Goal: Obtain resource: Download file/media

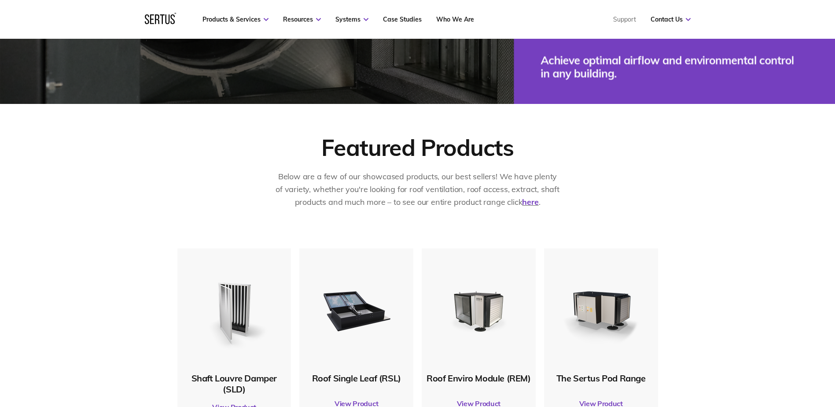
scroll to position [484, 0]
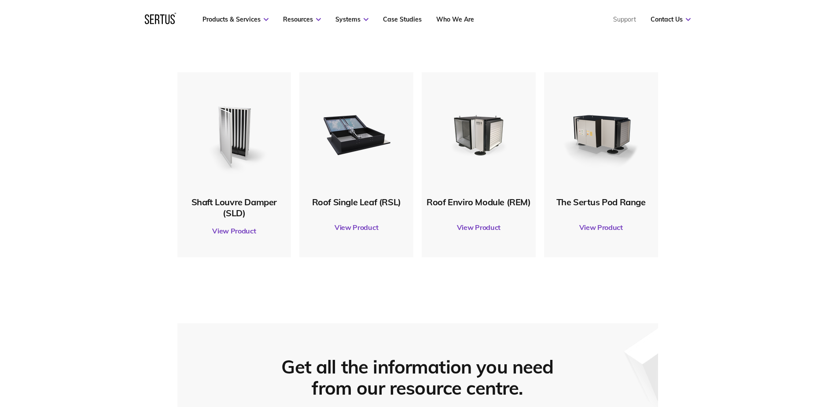
click at [363, 225] on link "View Product" at bounding box center [356, 227] width 105 height 25
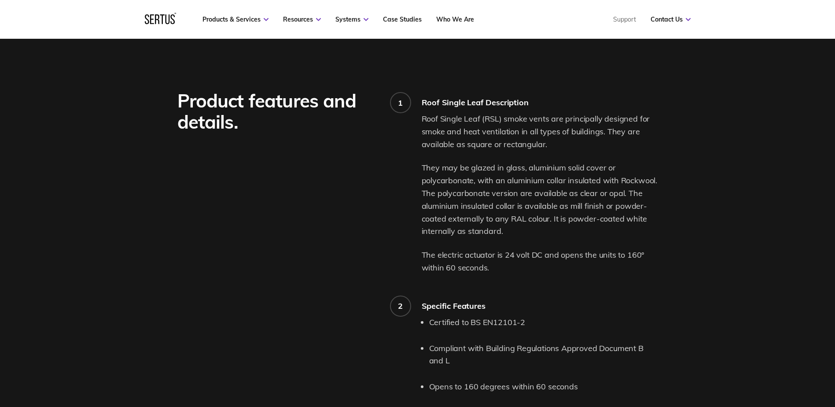
scroll to position [792, 0]
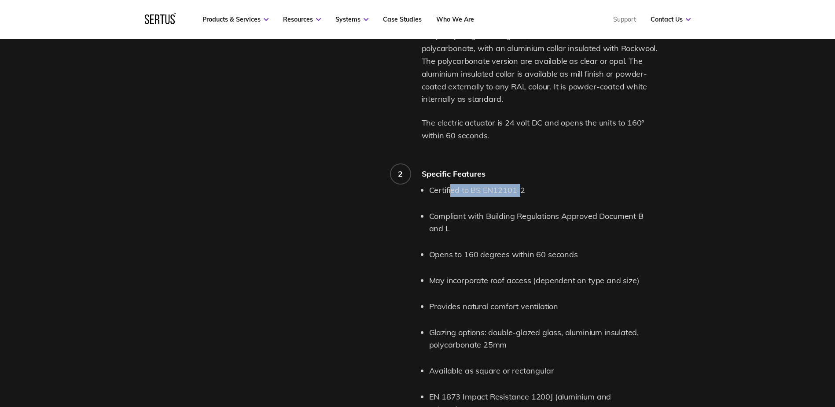
drag, startPoint x: 451, startPoint y: 193, endPoint x: 521, endPoint y: 195, distance: 69.5
click at [521, 195] on li "Certified to BS EN12101-2" at bounding box center [543, 190] width 229 height 13
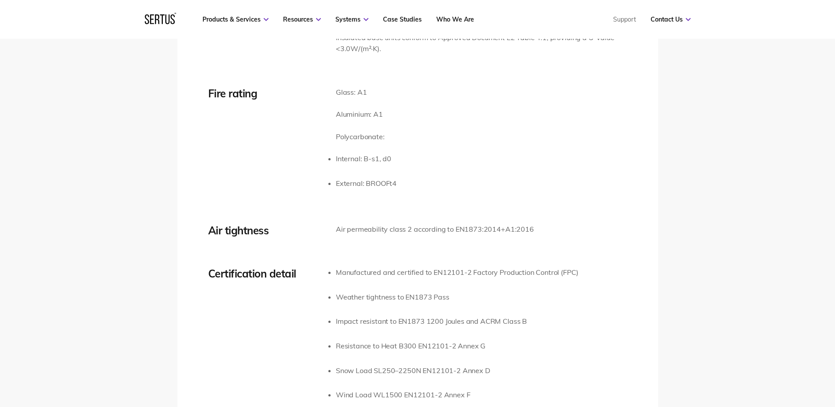
scroll to position [1276, 0]
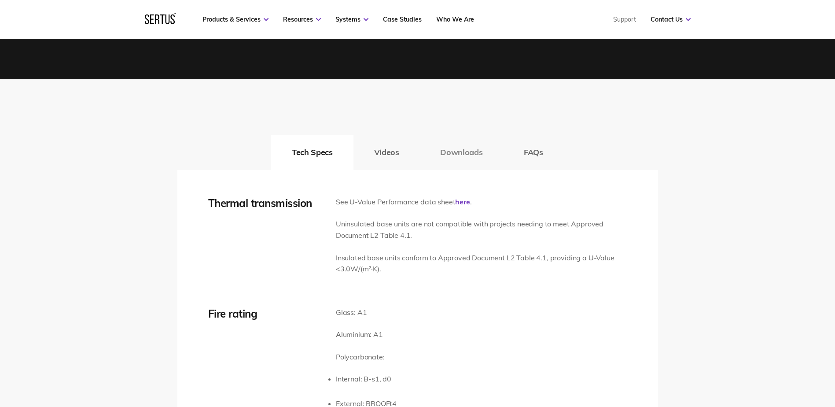
click at [449, 151] on button "Downloads" at bounding box center [461, 152] width 84 height 35
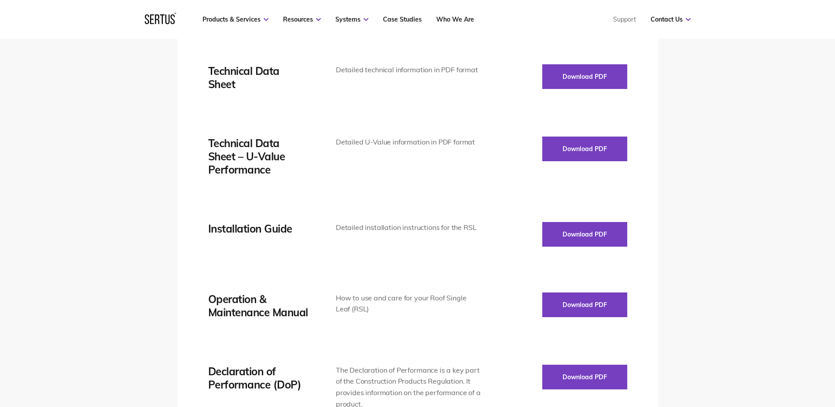
scroll to position [1452, 0]
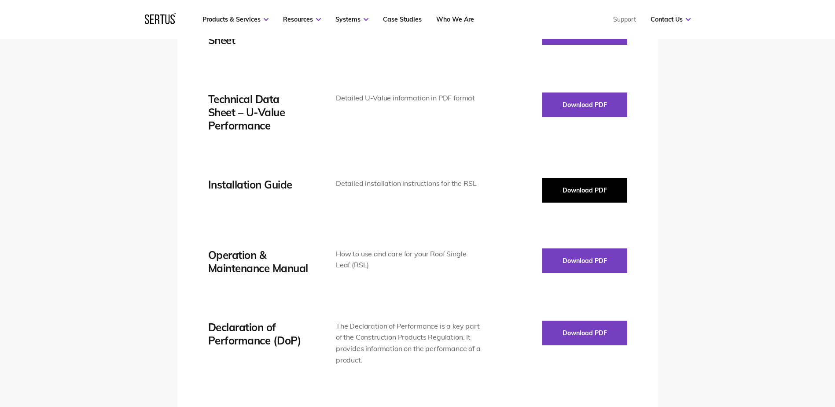
click at [566, 192] on button "Download PDF" at bounding box center [584, 190] width 85 height 25
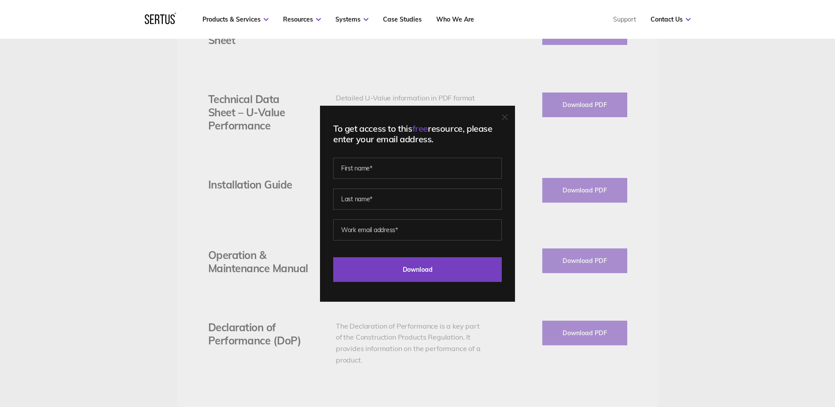
click at [503, 118] on div "To get access to this free resource, please enter your email address. Last Down…" at bounding box center [417, 204] width 195 height 196
click at [507, 116] on icon at bounding box center [504, 116] width 5 height 5
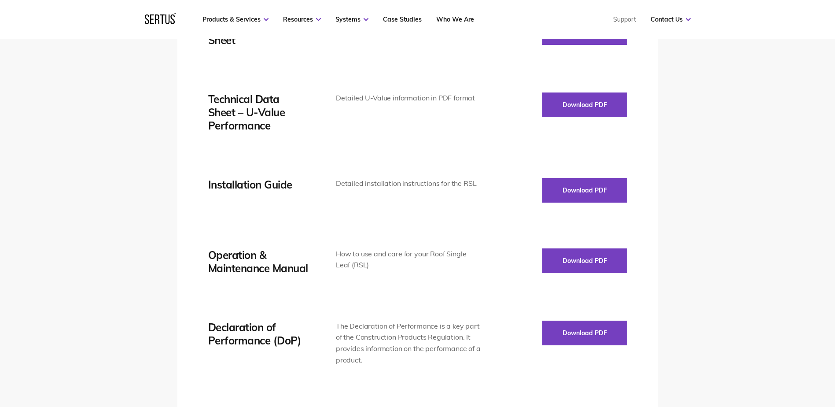
scroll to position [1320, 0]
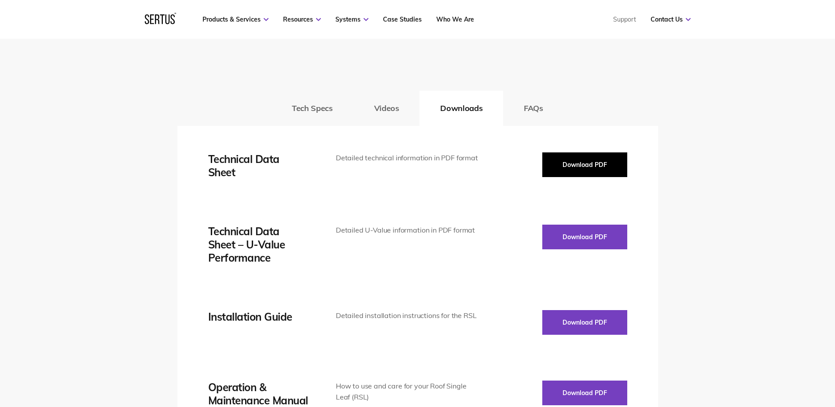
click at [566, 162] on button "Download PDF" at bounding box center [584, 164] width 85 height 25
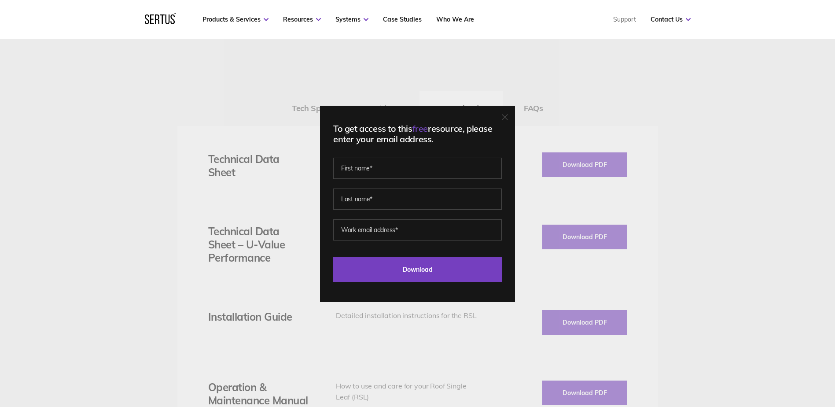
click at [513, 110] on div "To get access to this free resource, please enter your email address. Last Down…" at bounding box center [417, 204] width 195 height 196
click at [510, 110] on div "To get access to this free resource, please enter your email address. Last Down…" at bounding box center [417, 204] width 195 height 196
click at [309, 108] on div "To get access to this free resource, please enter your email address. Last Down…" at bounding box center [417, 203] width 835 height 407
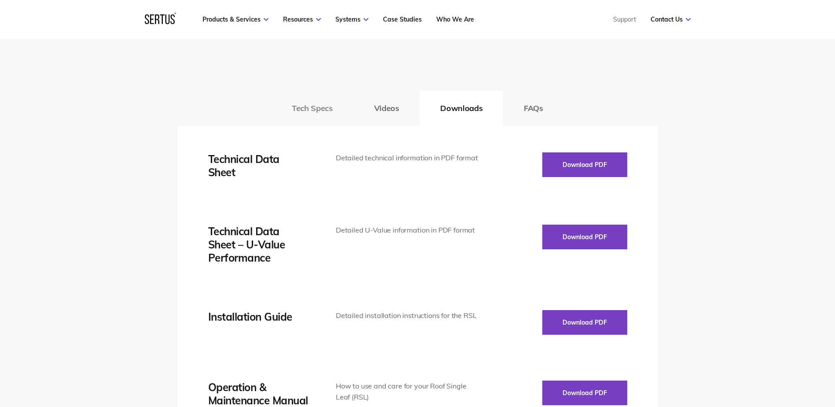
click at [315, 111] on button "Tech Specs" at bounding box center [312, 108] width 82 height 35
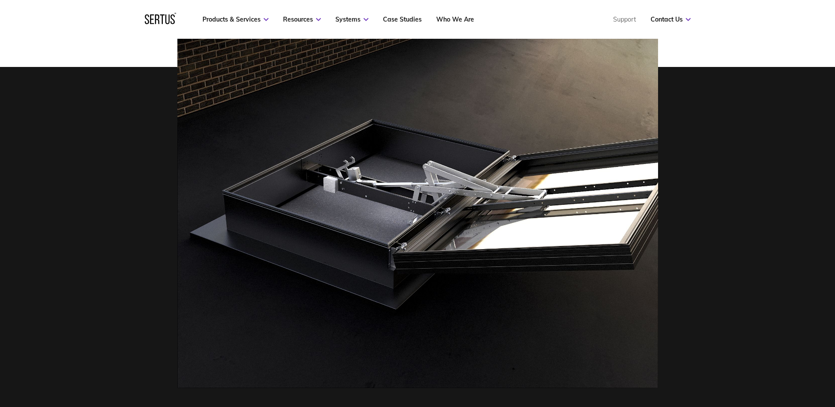
scroll to position [484, 0]
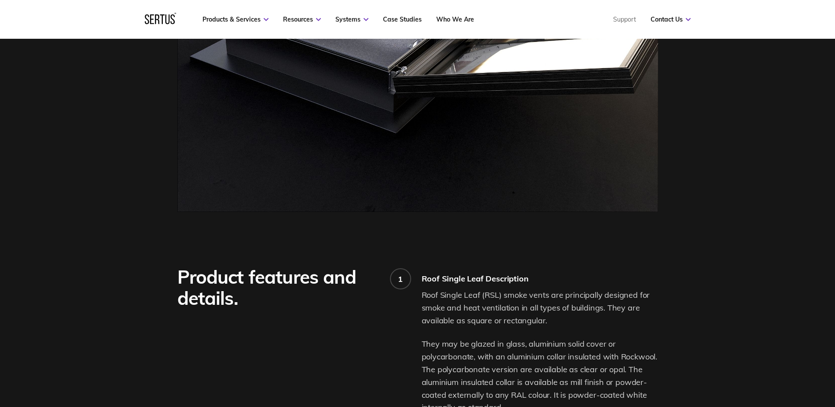
click at [429, 280] on div "Roof Single Leaf Description" at bounding box center [540, 278] width 236 height 10
drag, startPoint x: 429, startPoint y: 280, endPoint x: 427, endPoint y: 291, distance: 11.6
click at [427, 292] on p "Roof Single Leaf (RSL) smoke vents are principally designed for smoke and heat …" at bounding box center [540, 308] width 236 height 38
drag, startPoint x: 425, startPoint y: 293, endPoint x: 535, endPoint y: 290, distance: 110.0
click at [535, 290] on p "Roof Single Leaf (RSL) smoke vents are principally designed for smoke and heat …" at bounding box center [540, 308] width 236 height 38
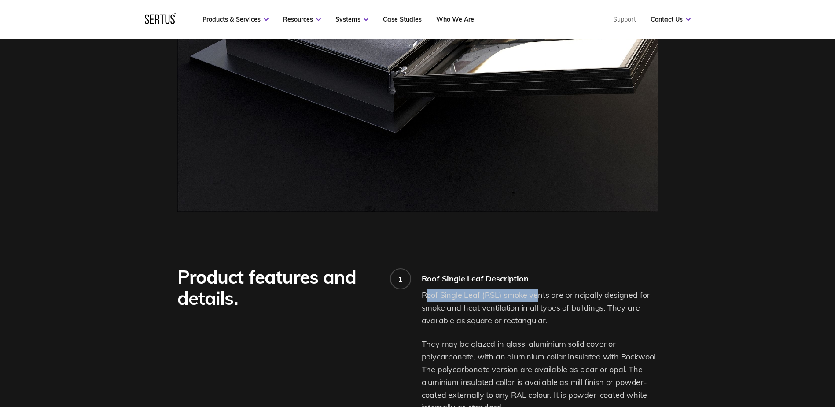
scroll to position [264, 0]
